Goal: Find specific page/section: Find specific page/section

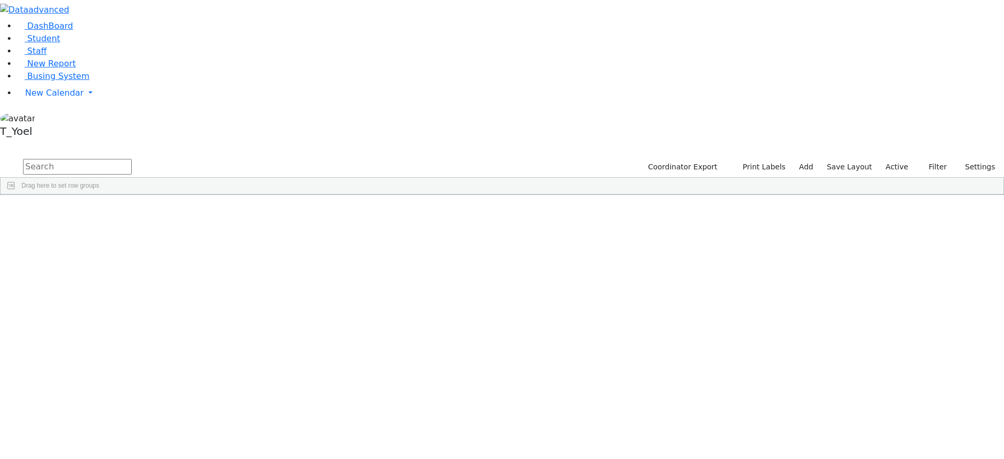
click at [76, 81] on link "Busing System" at bounding box center [53, 76] width 73 height 10
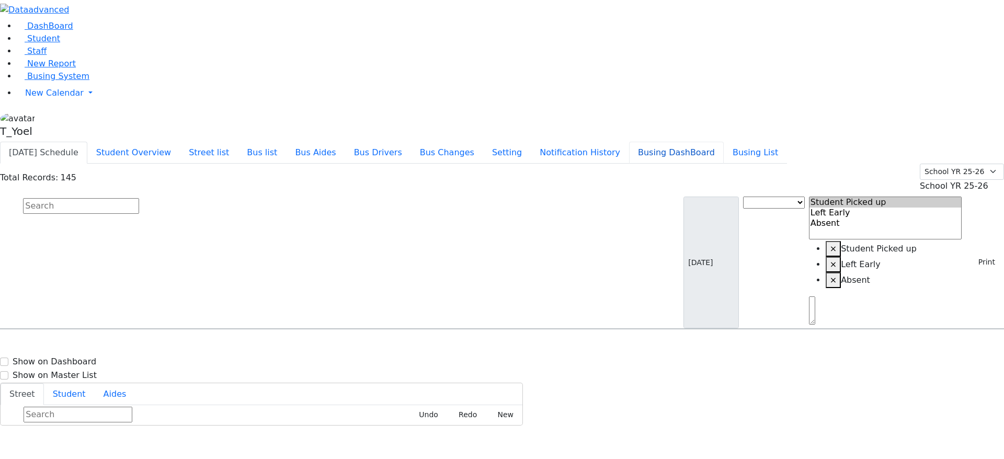
click at [701, 142] on button "Busing DashBoard" at bounding box center [676, 153] width 95 height 22
click at [785, 142] on button "Busing List" at bounding box center [754, 153] width 63 height 22
click at [716, 142] on button "Busing DashBoard" at bounding box center [676, 153] width 95 height 22
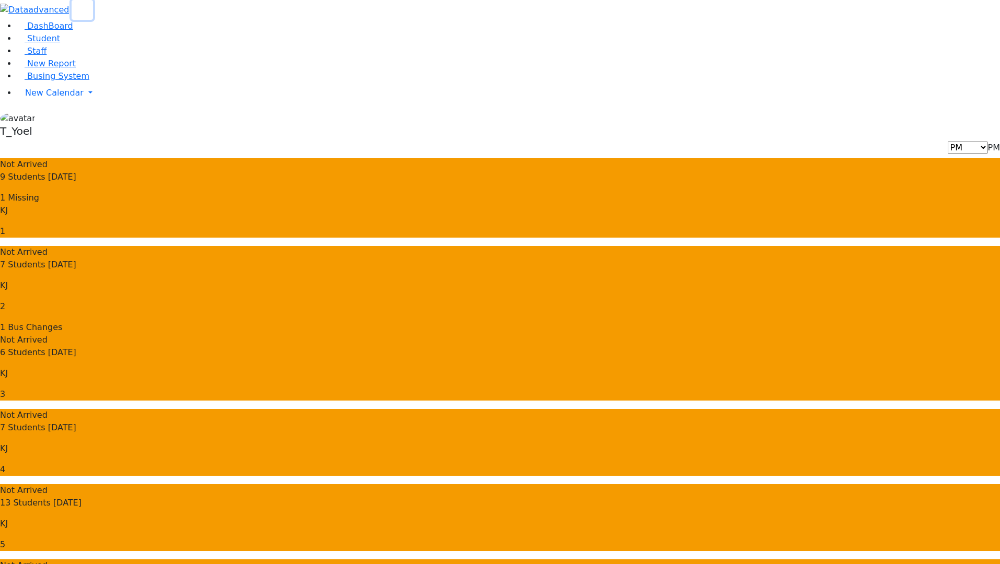
click at [78, 6] on use "button" at bounding box center [78, 6] width 0 height 0
